Goal: Check status

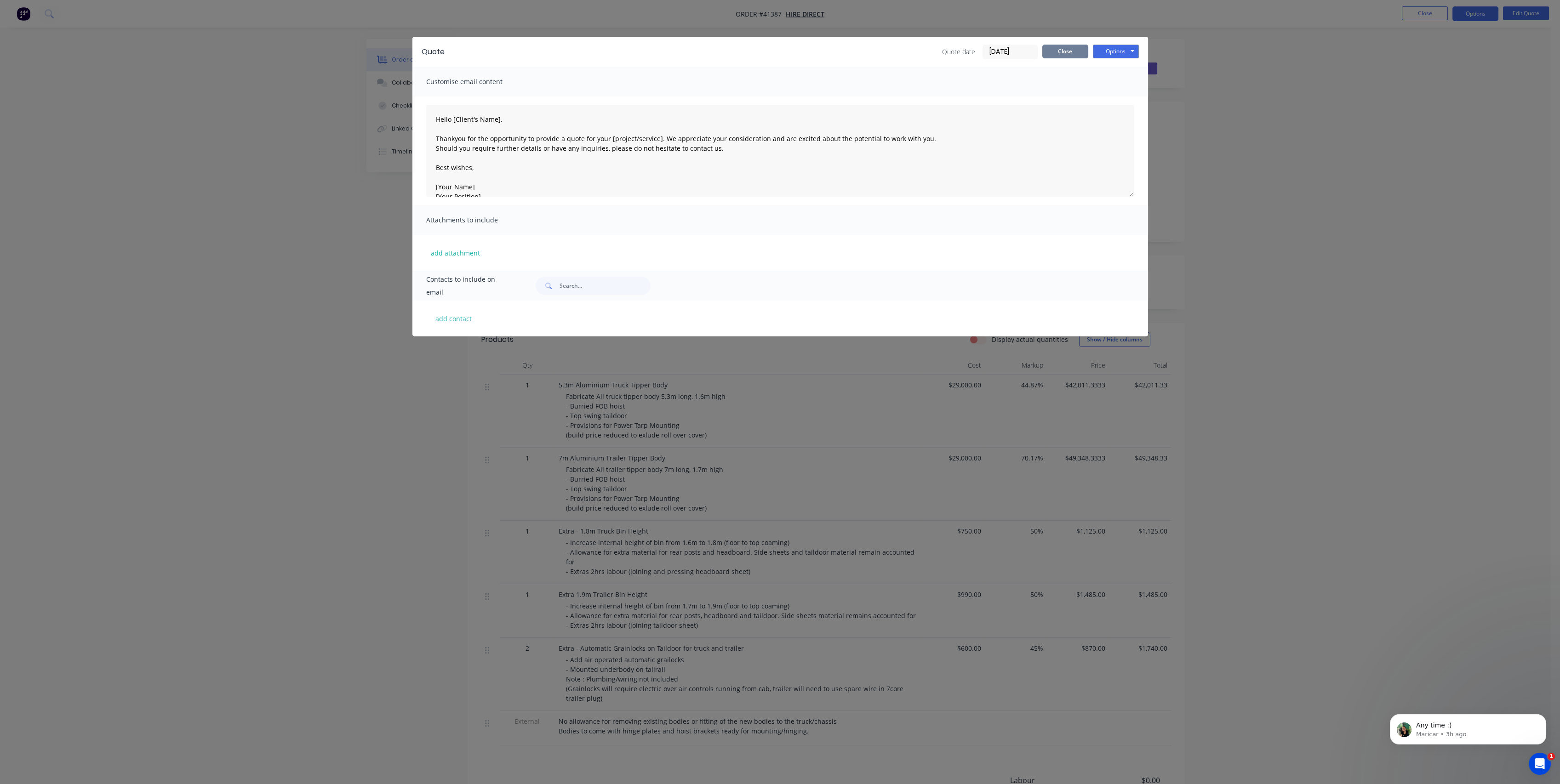
click at [1060, 50] on button "Close" at bounding box center [1065, 51] width 46 height 14
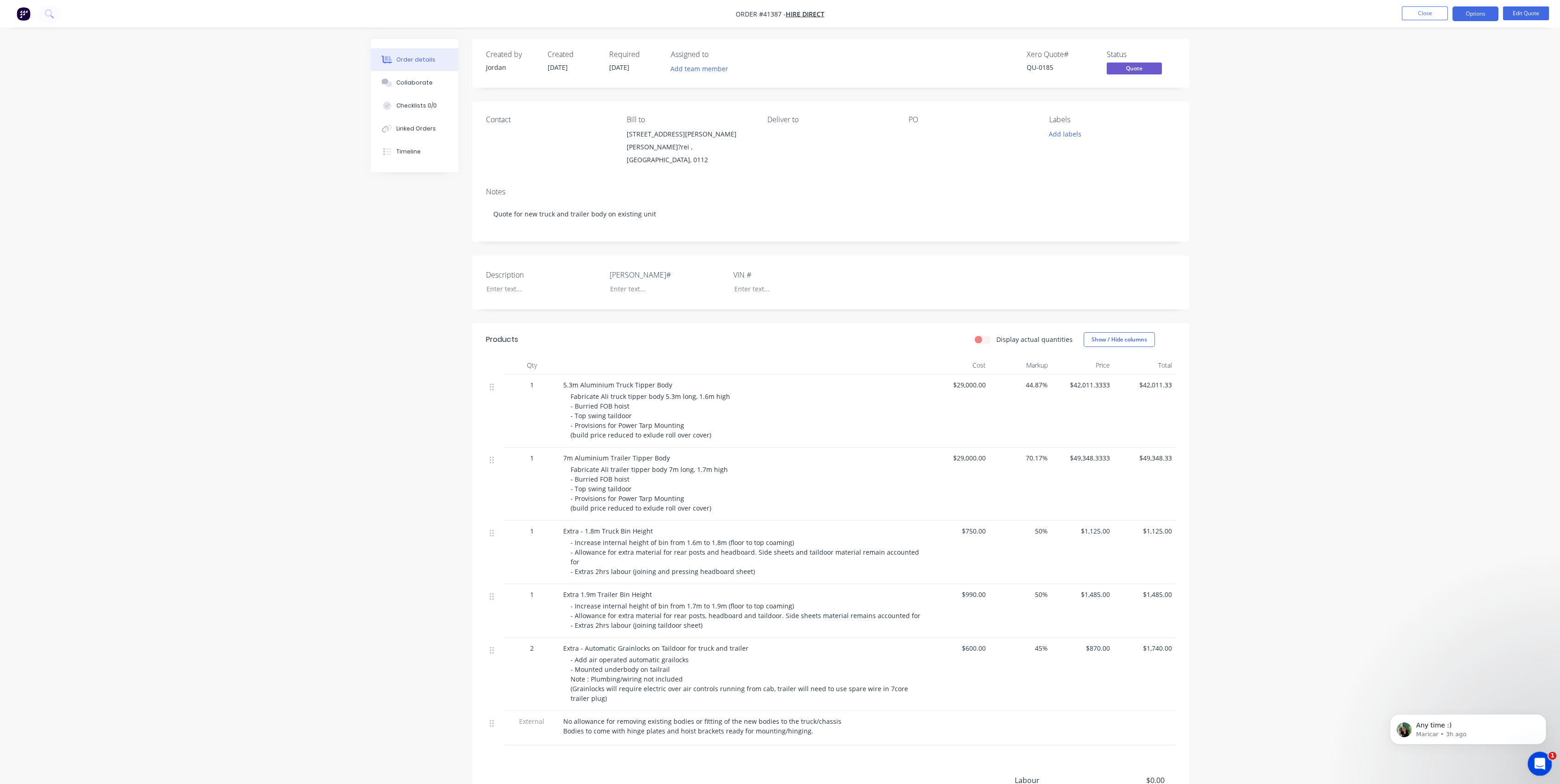
drag, startPoint x: 1542, startPoint y: 765, endPoint x: 1632, endPoint y: 968, distance: 222.1
click at [1543, 766] on div "Open Intercom Messenger" at bounding box center [1538, 762] width 30 height 30
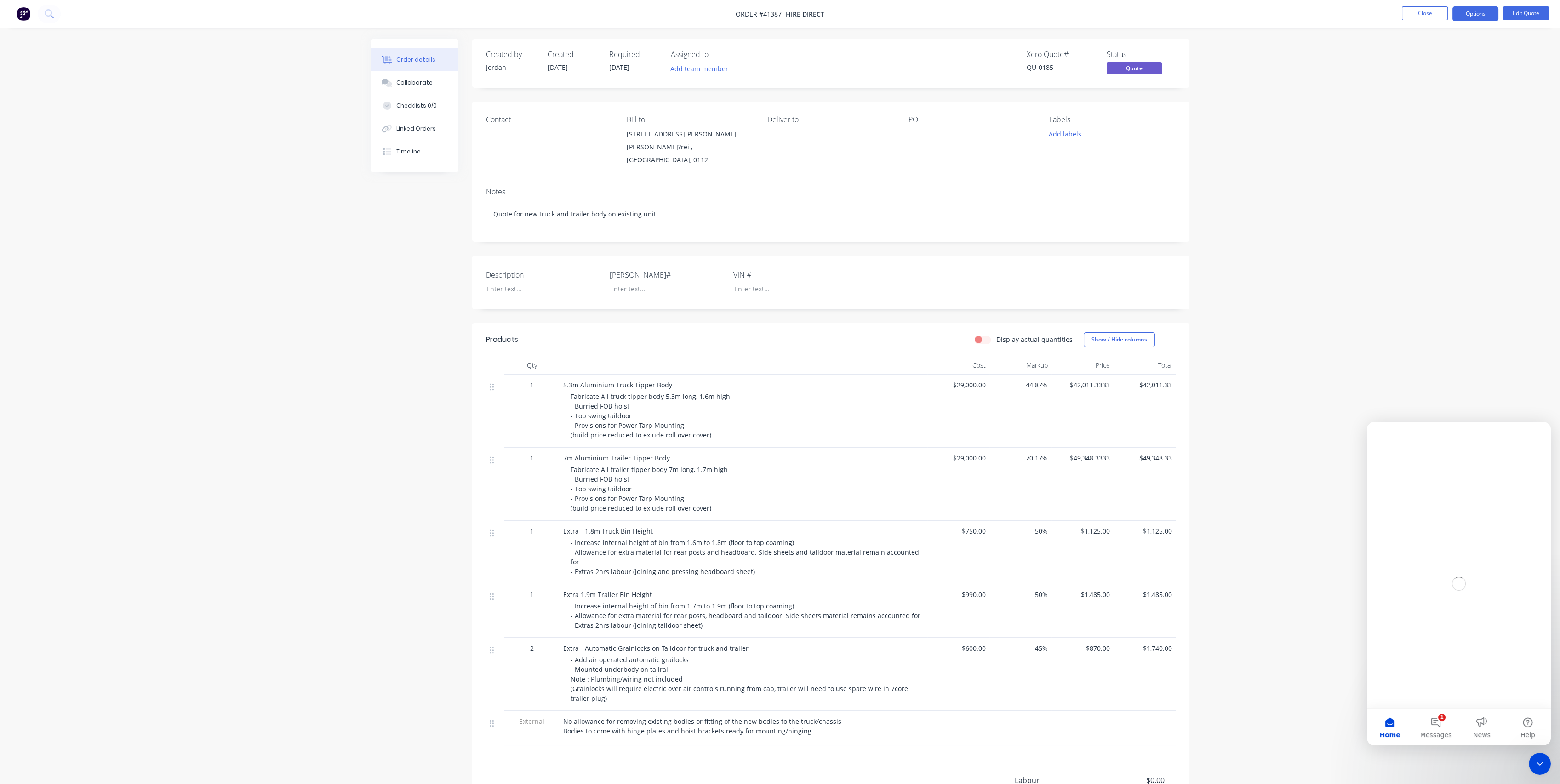
click at [1442, 725] on div "Intercom messenger" at bounding box center [1459, 584] width 184 height 323
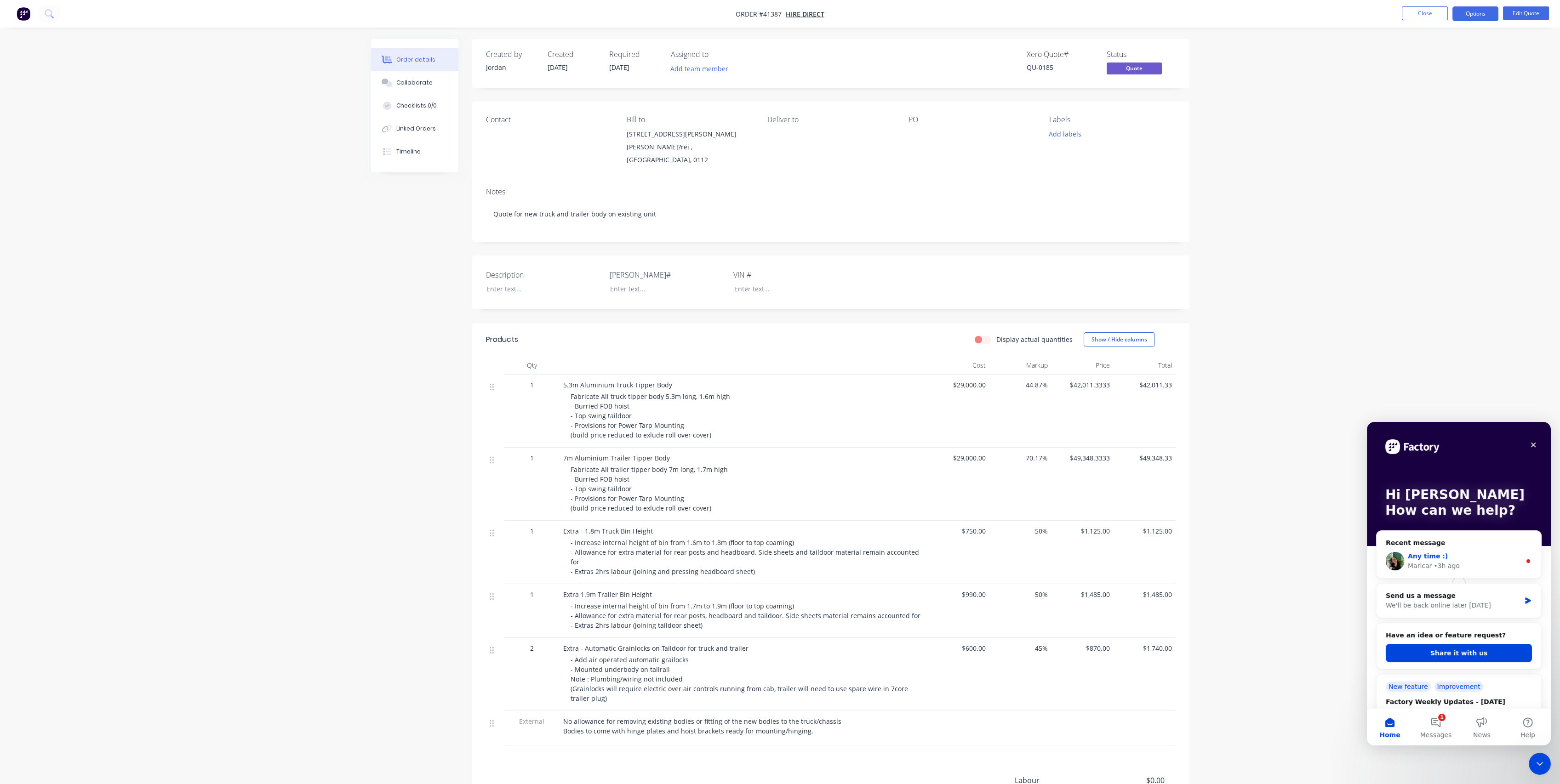
click at [1464, 560] on div "Any time :)" at bounding box center [1464, 556] width 113 height 10
click at [1340, 584] on div "Order details Collaborate Checklists 0/0 Linked Orders Timeline Order details C…" at bounding box center [780, 455] width 1560 height 909
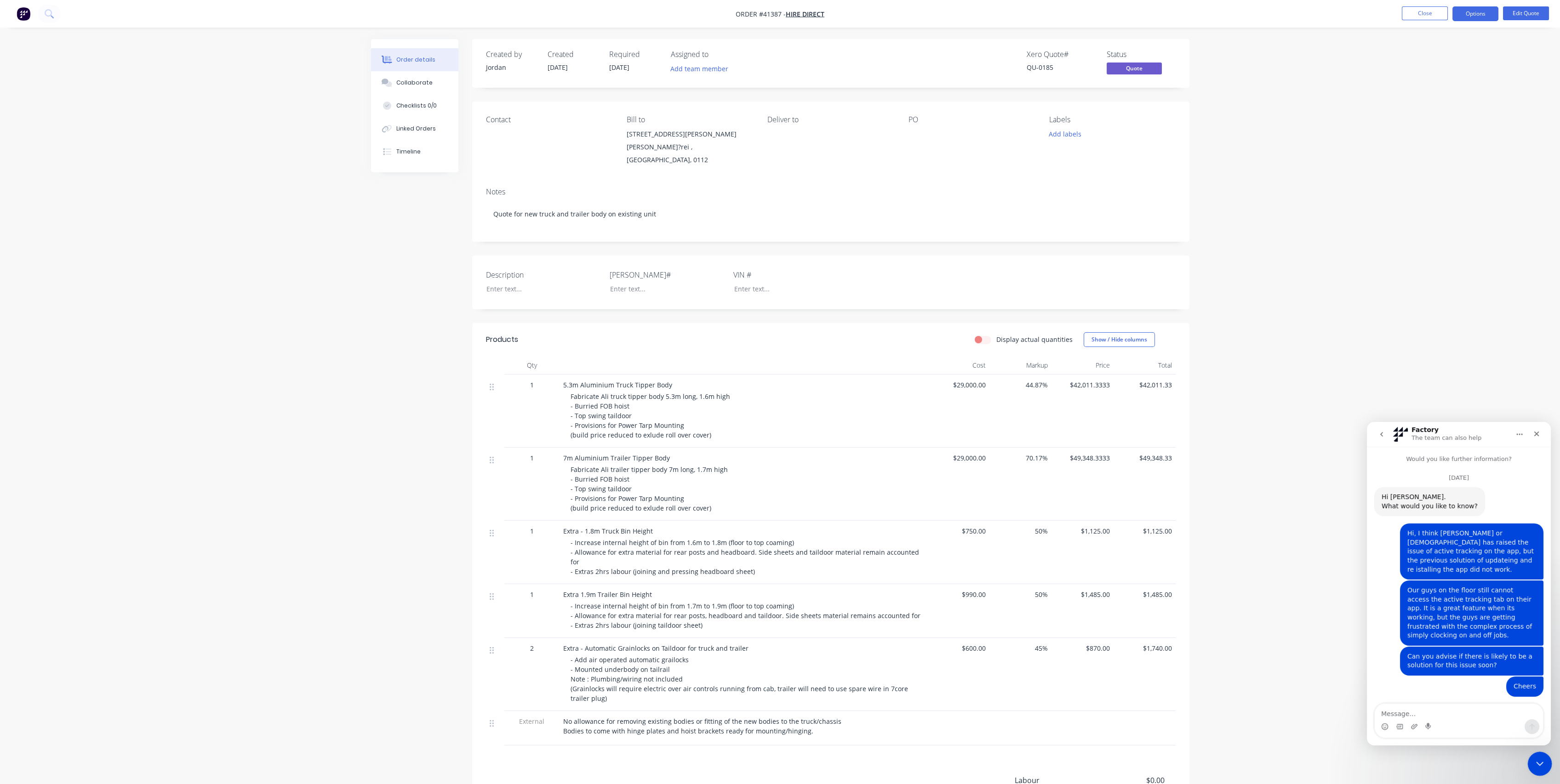
drag, startPoint x: 1544, startPoint y: 762, endPoint x: 1584, endPoint y: 795, distance: 51.9
click at [1544, 762] on icon "Close Intercom Messenger" at bounding box center [1538, 762] width 11 height 11
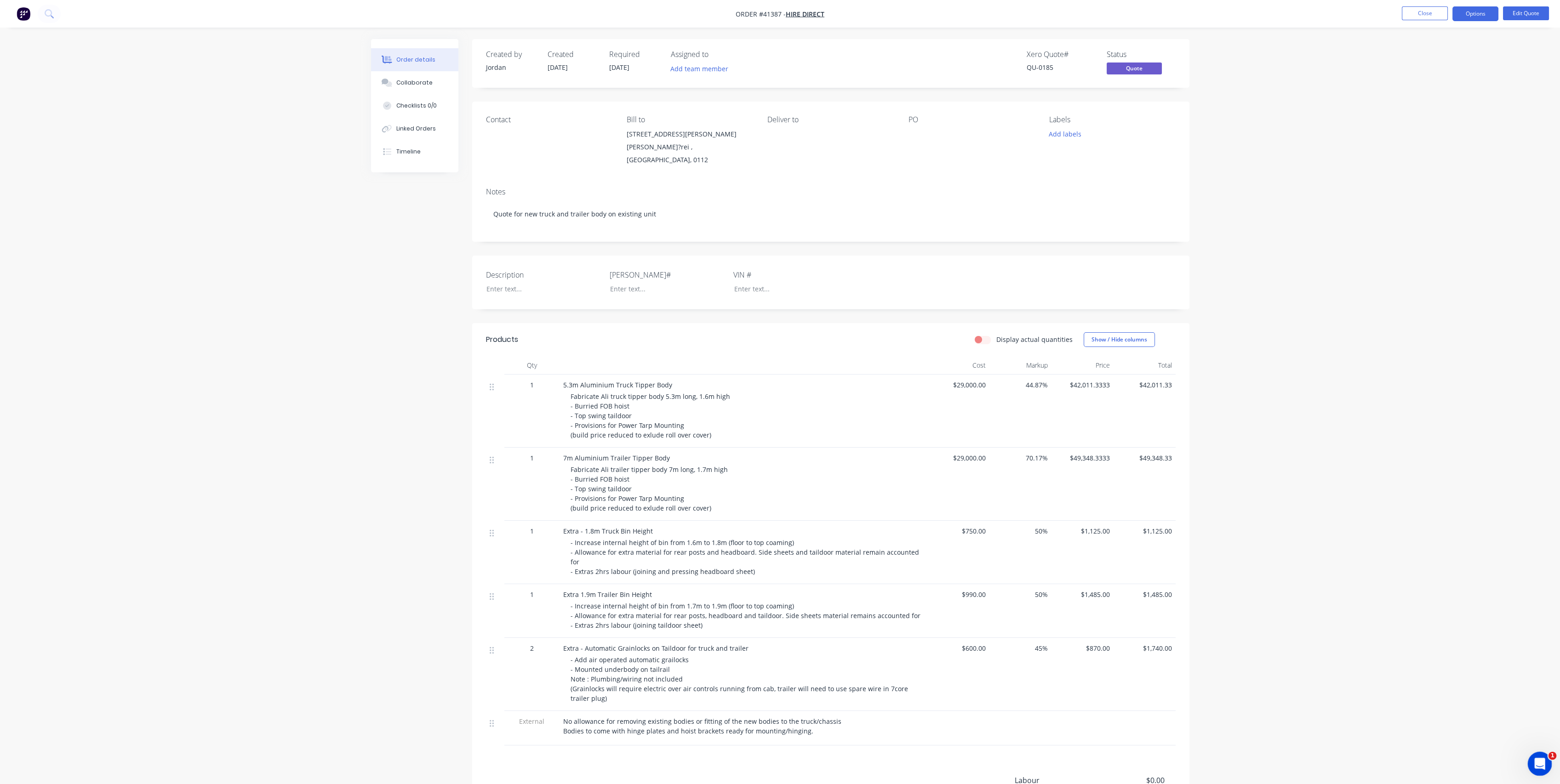
click at [1533, 757] on div "Open Intercom Messenger" at bounding box center [1538, 762] width 30 height 30
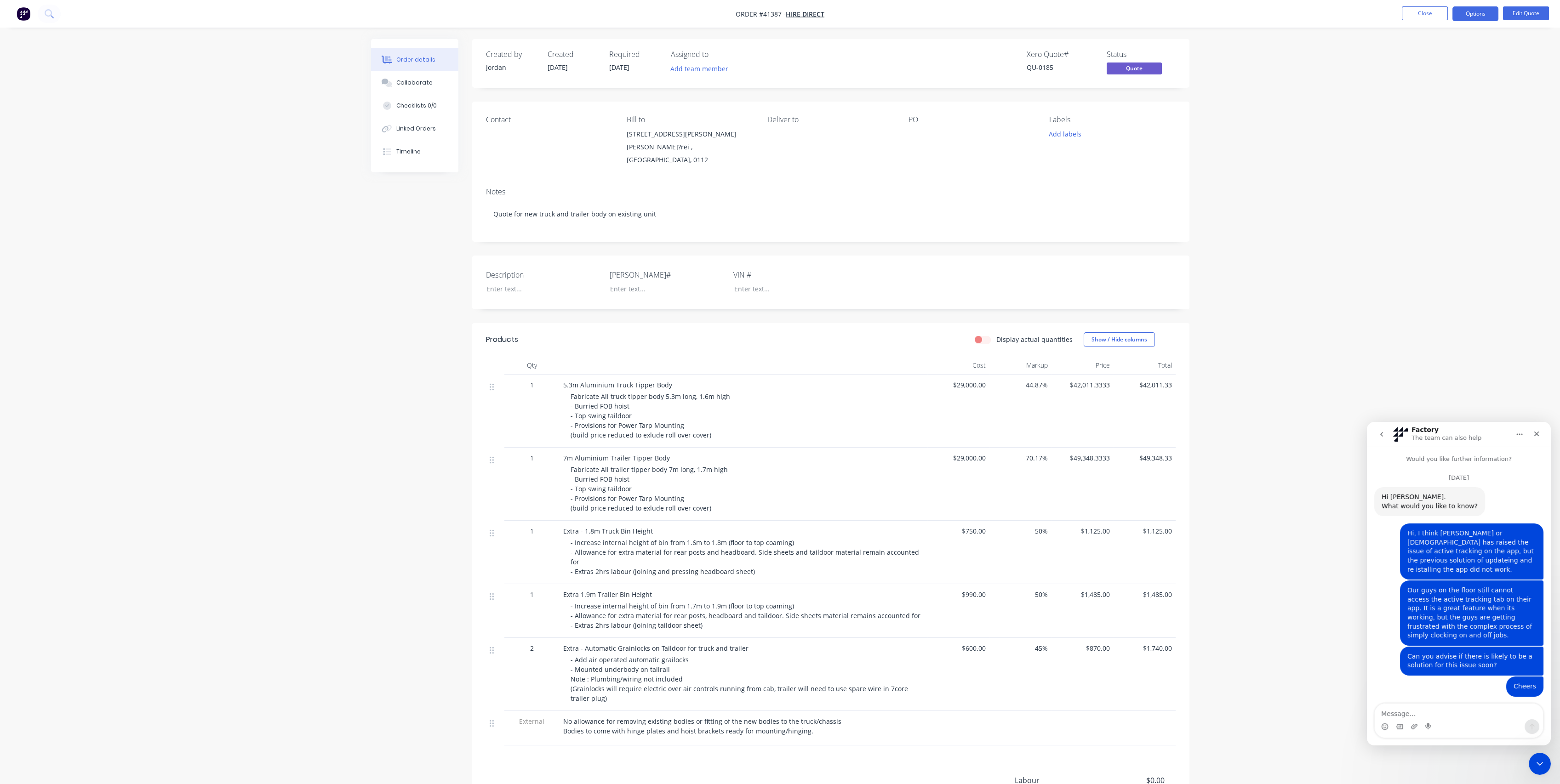
drag, startPoint x: 1373, startPoint y: 429, endPoint x: 2882, endPoint y: 1141, distance: 1668.5
click at [1380, 429] on button "go back" at bounding box center [1381, 434] width 18 height 18
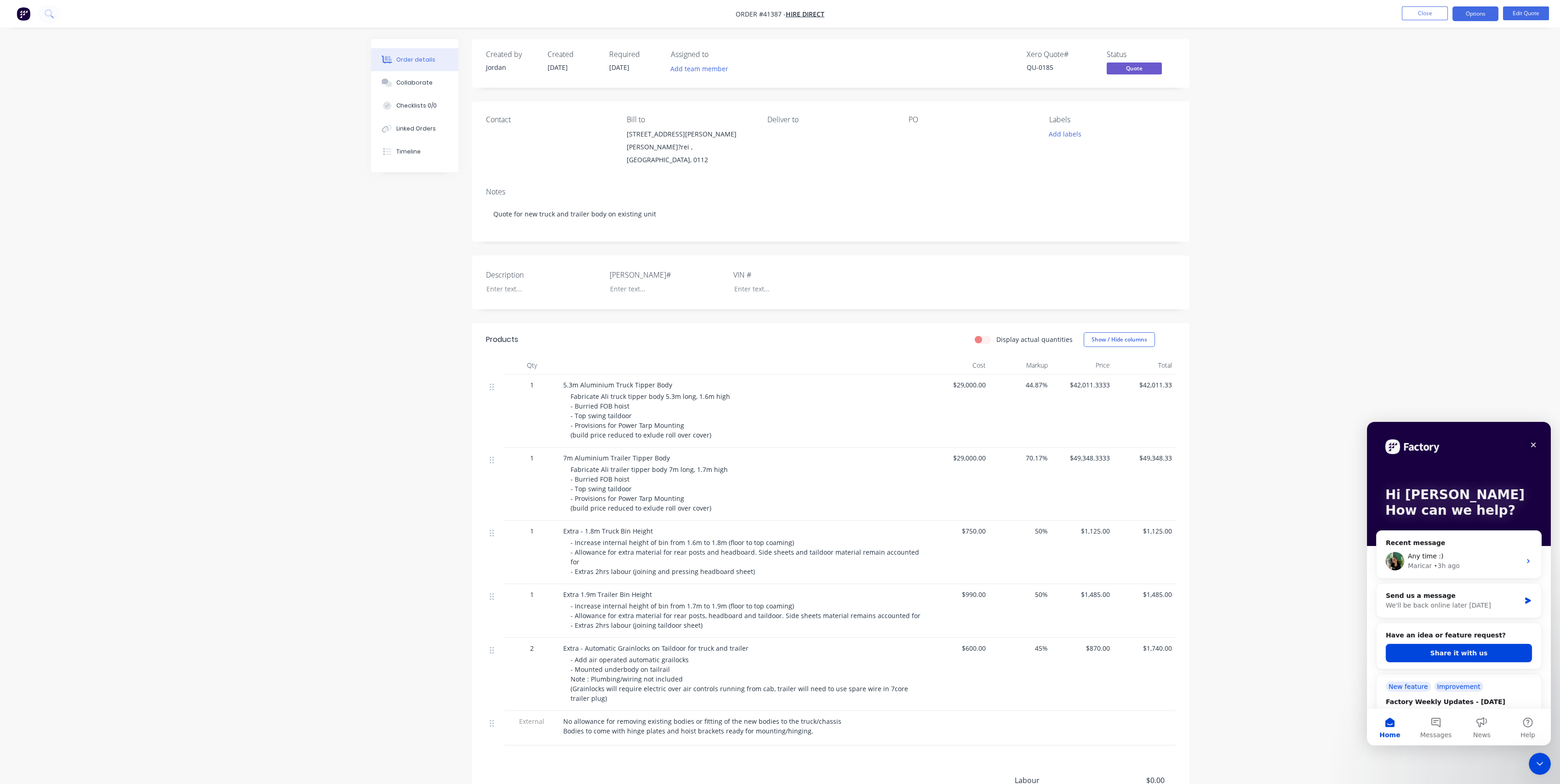
click at [1427, 295] on div "Order details Collaborate Checklists 0/0 Linked Orders Timeline Order details C…" at bounding box center [780, 455] width 1560 height 909
